Goal: Task Accomplishment & Management: Use online tool/utility

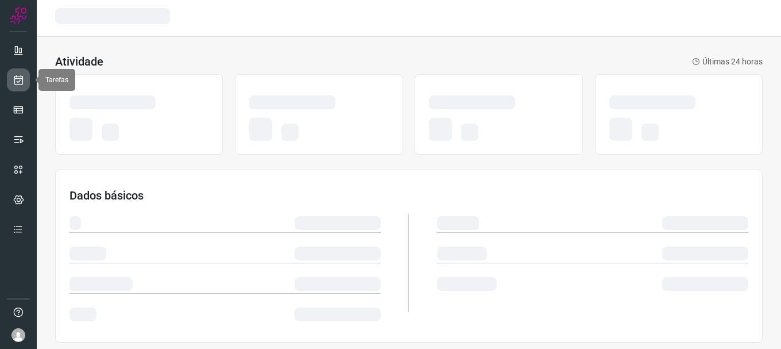
click at [20, 79] on icon at bounding box center [19, 79] width 12 height 11
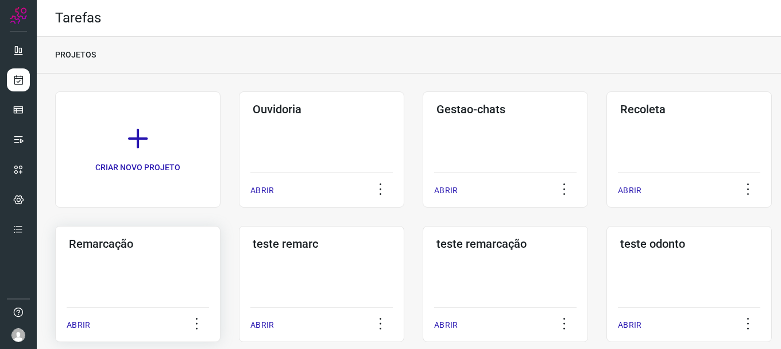
click at [151, 237] on h3 "Remarcação" at bounding box center [138, 244] width 138 height 14
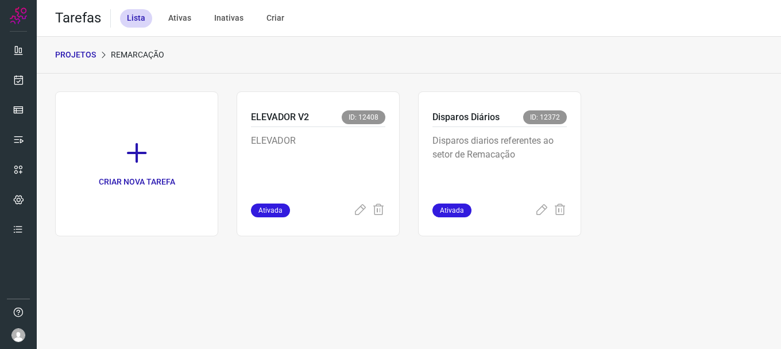
click at [524, 163] on p "Disparos diarios referentes ao setor de Remacação" at bounding box center [499, 162] width 134 height 57
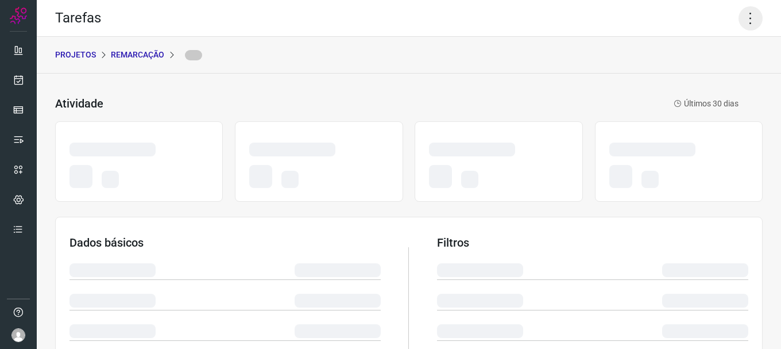
click at [739, 22] on icon at bounding box center [751, 18] width 24 height 24
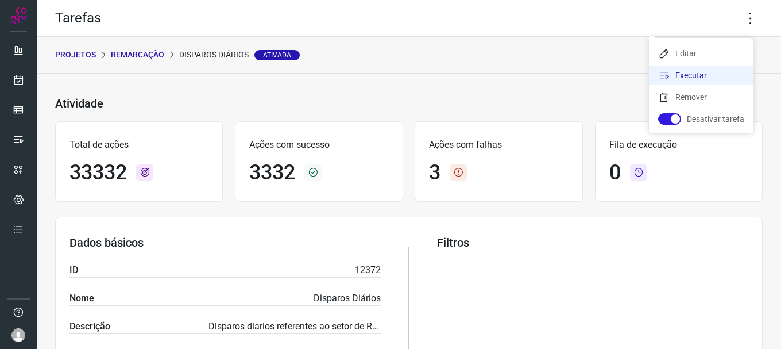
click at [698, 69] on li "Executar" at bounding box center [701, 75] width 105 height 18
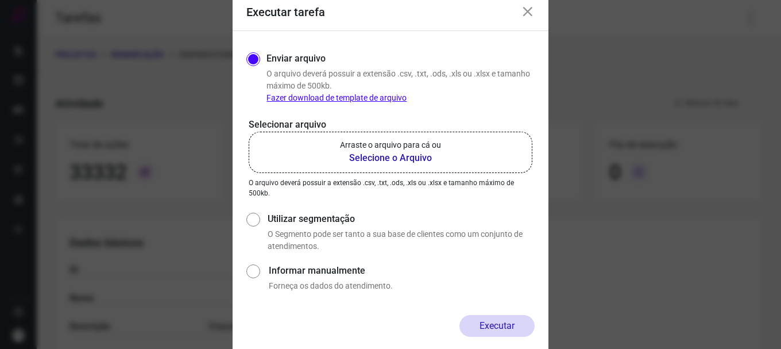
click at [352, 145] on p "Arraste o arquivo para cá ou" at bounding box center [390, 145] width 101 height 12
click at [0, 0] on input "Arraste o arquivo para cá ou Selecione o Arquivo" at bounding box center [0, 0] width 0 height 0
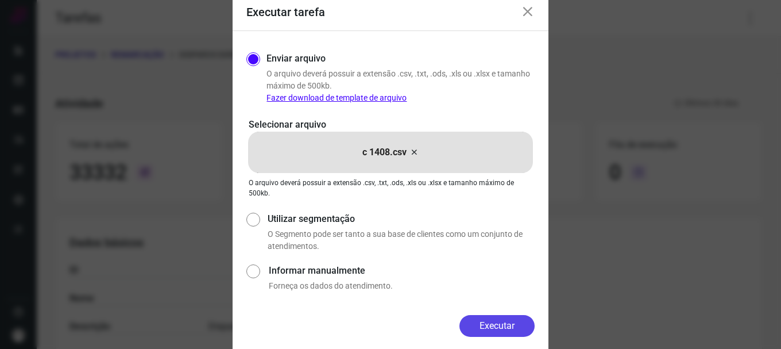
click at [494, 323] on button "Executar" at bounding box center [496, 326] width 75 height 22
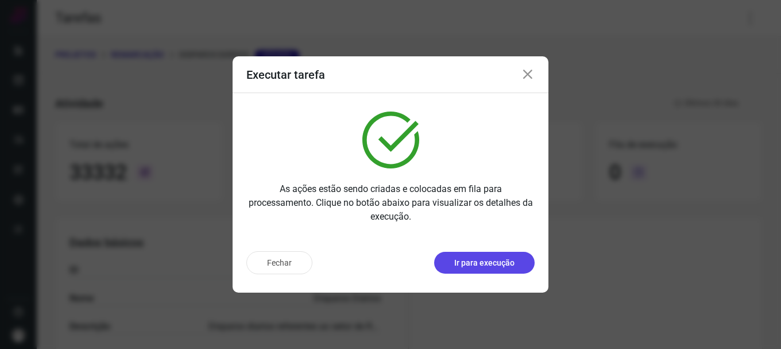
click at [494, 265] on p "Ir para execução" at bounding box center [484, 263] width 60 height 12
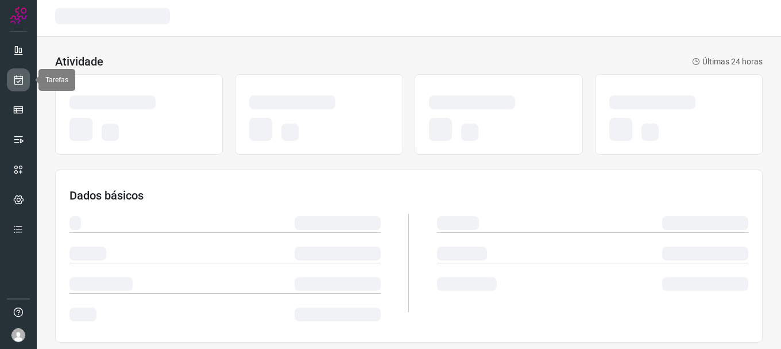
click at [21, 74] on link at bounding box center [18, 79] width 23 height 23
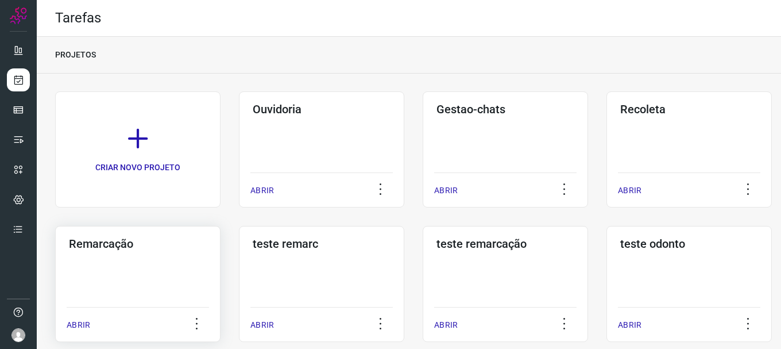
click at [239, 261] on div "Remarcação ABRIR" at bounding box center [321, 284] width 165 height 116
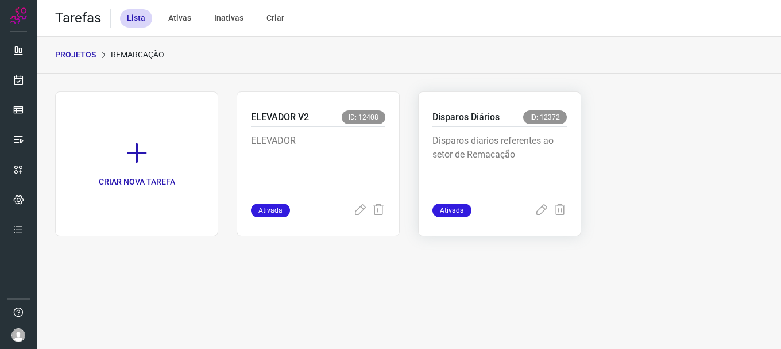
click at [494, 165] on p "Disparos diarios referentes ao setor de Remacação" at bounding box center [499, 162] width 134 height 57
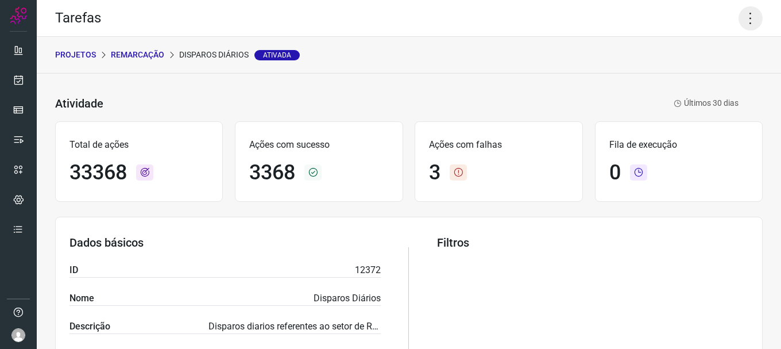
click at [741, 15] on icon at bounding box center [751, 18] width 24 height 24
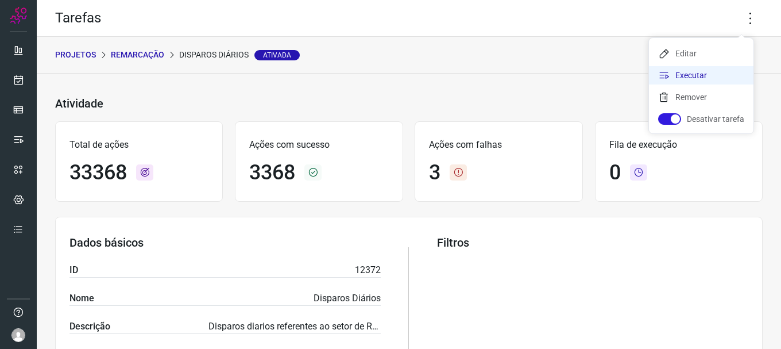
click at [702, 78] on li "Executar" at bounding box center [701, 75] width 105 height 18
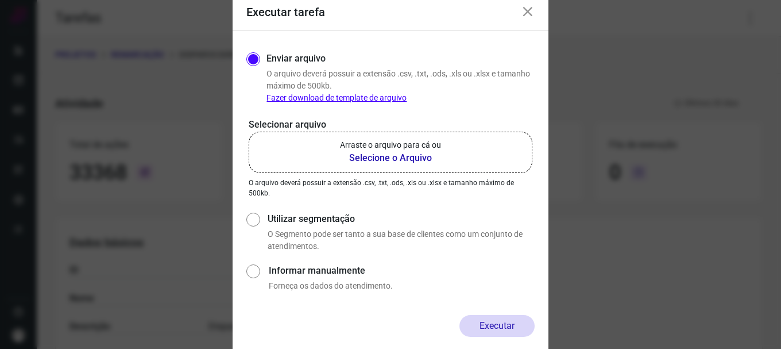
click at [425, 150] on p "Arraste o arquivo para cá ou" at bounding box center [390, 145] width 101 height 12
click at [0, 0] on input "Arraste o arquivo para cá ou Selecione o Arquivo" at bounding box center [0, 0] width 0 height 0
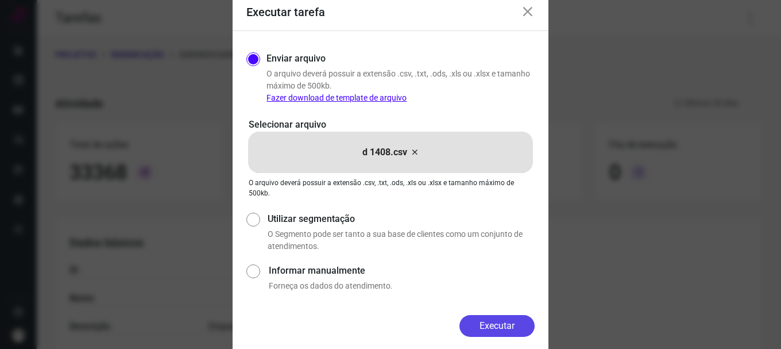
click at [484, 330] on button "Executar" at bounding box center [496, 326] width 75 height 22
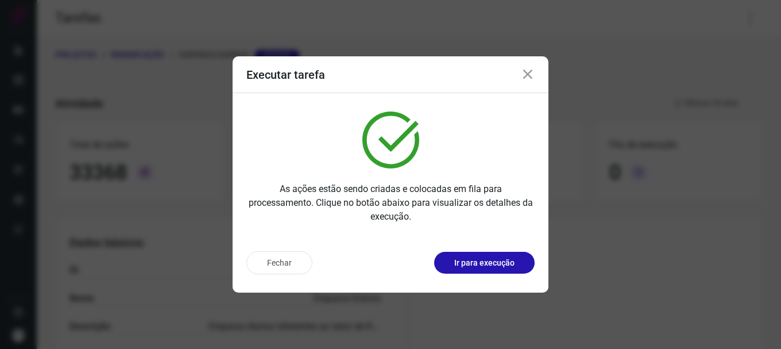
click at [493, 265] on p "Ir para execução" at bounding box center [484, 263] width 60 height 12
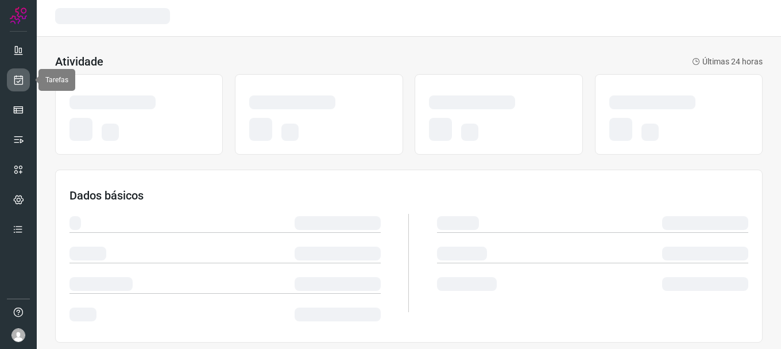
click at [18, 80] on icon at bounding box center [19, 79] width 12 height 11
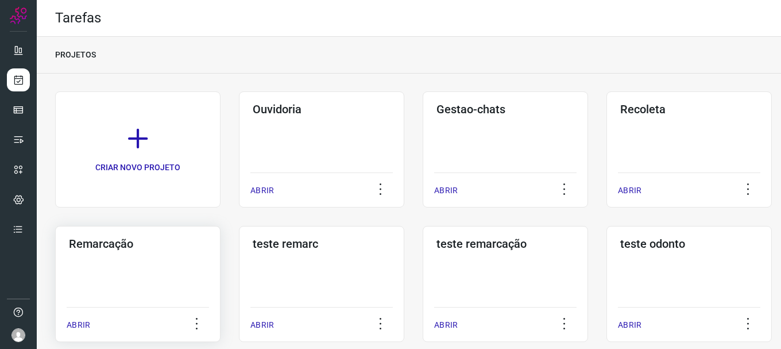
click at [239, 280] on div "Remarcação ABRIR" at bounding box center [321, 284] width 165 height 116
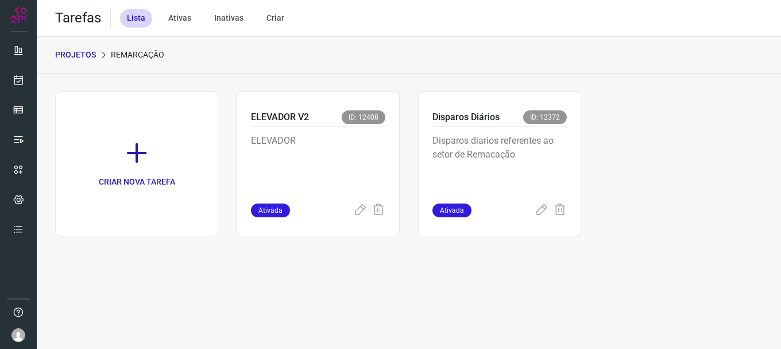
click at [585, 149] on div "CRIAR NOVA TAREFA ELEVADOR V2 ID: 12408 ELEVADOR Ativada Disparos Diários ID: 1…" at bounding box center [409, 163] width 708 height 145
click at [546, 153] on p "Disparos diarios referentes ao setor de Remacação" at bounding box center [499, 162] width 134 height 57
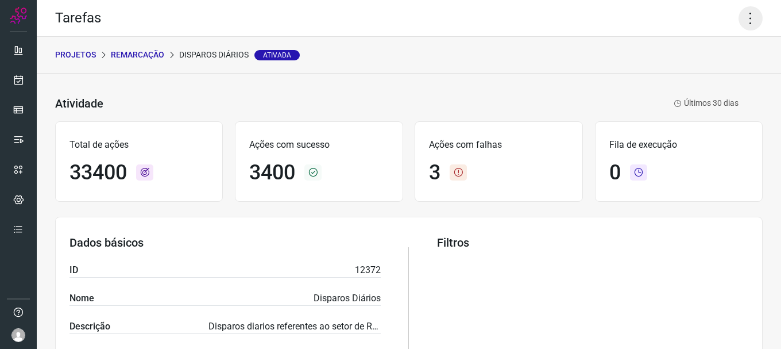
click at [748, 13] on icon at bounding box center [751, 18] width 24 height 24
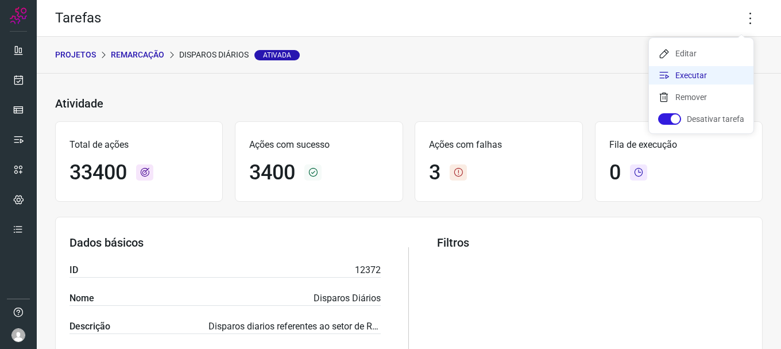
click at [712, 67] on li "Executar" at bounding box center [701, 75] width 105 height 18
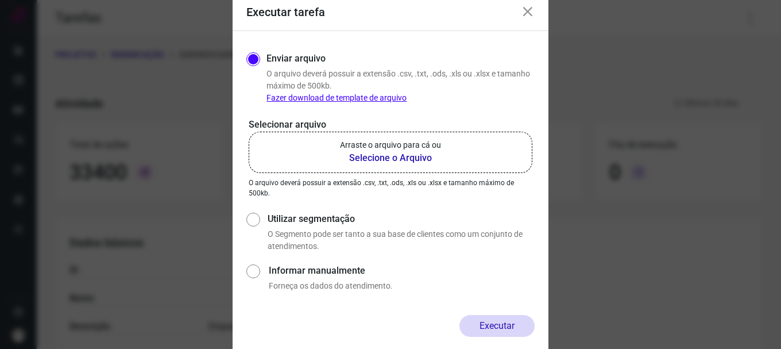
click at [419, 149] on p "Arraste o arquivo para cá ou" at bounding box center [390, 145] width 101 height 12
click at [0, 0] on input "Arraste o arquivo para cá ou Selecione o Arquivo" at bounding box center [0, 0] width 0 height 0
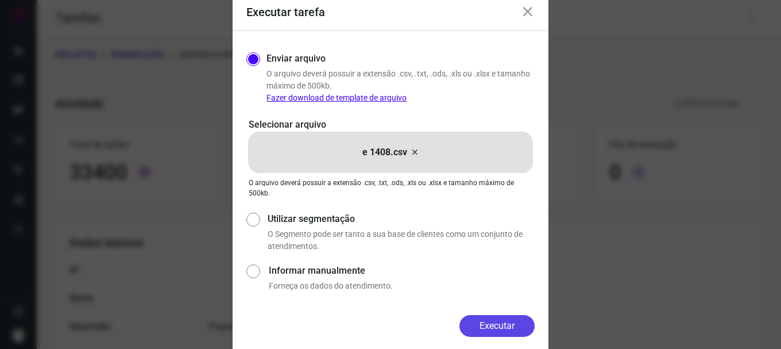
click at [495, 319] on button "Executar" at bounding box center [496, 326] width 75 height 22
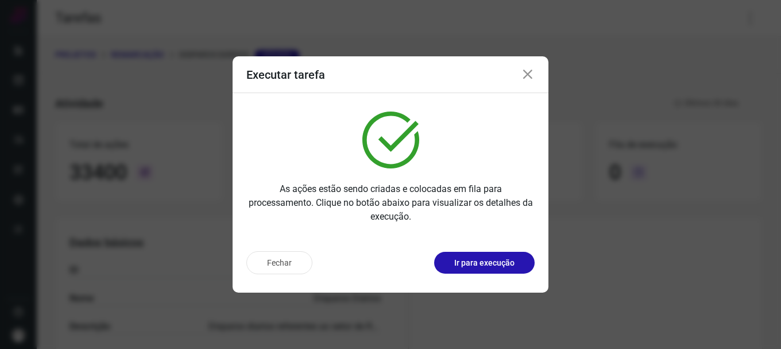
click at [496, 266] on p "Ir para execução" at bounding box center [484, 263] width 60 height 12
